Goal: Task Accomplishment & Management: Use online tool/utility

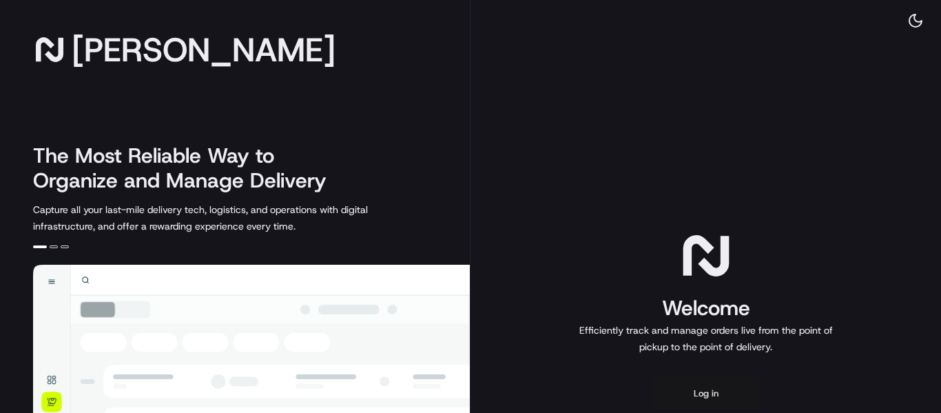
click at [708, 389] on button "Log in" at bounding box center [706, 393] width 110 height 33
